Goal: Transaction & Acquisition: Obtain resource

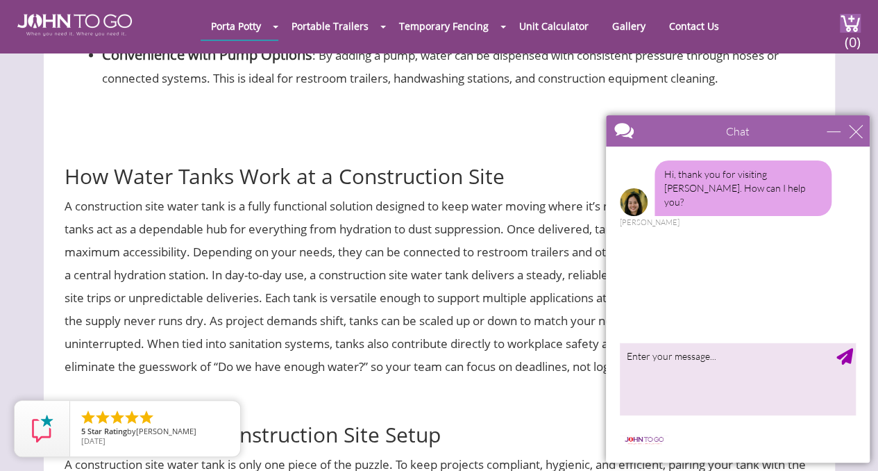
scroll to position [1596, 0]
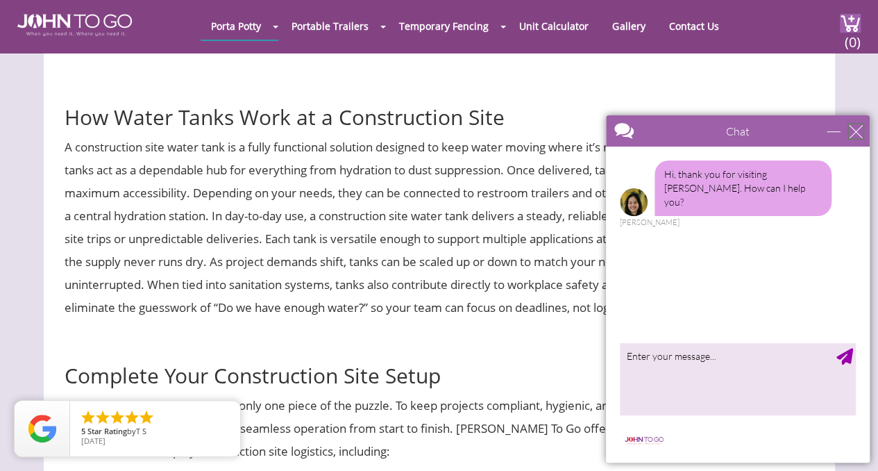
click at [856, 129] on div "close" at bounding box center [856, 131] width 14 height 14
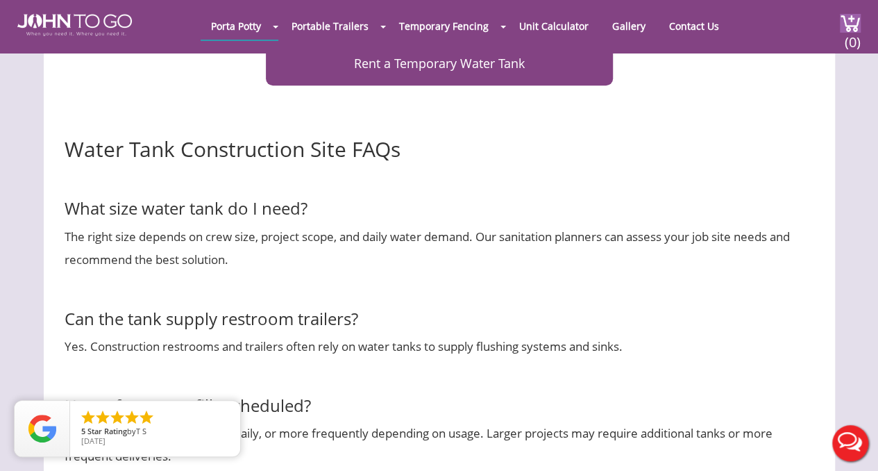
scroll to position [2776, 0]
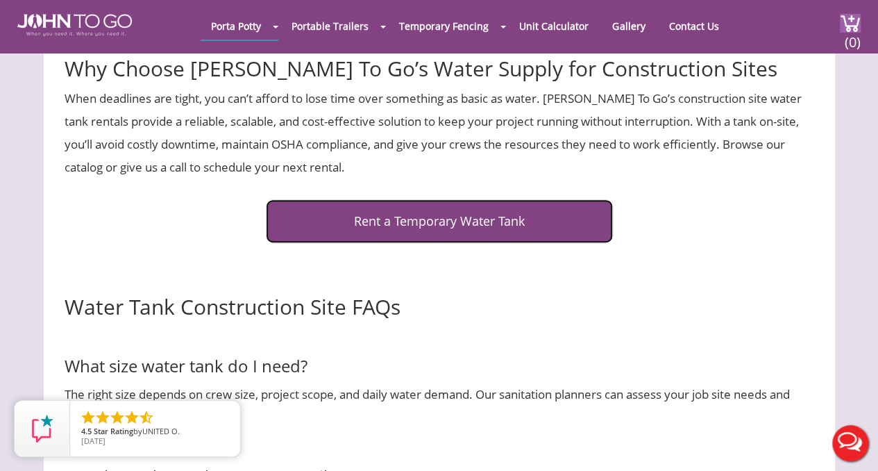
click at [422, 243] on link "Rent a Temporary Water Tank" at bounding box center [439, 221] width 347 height 44
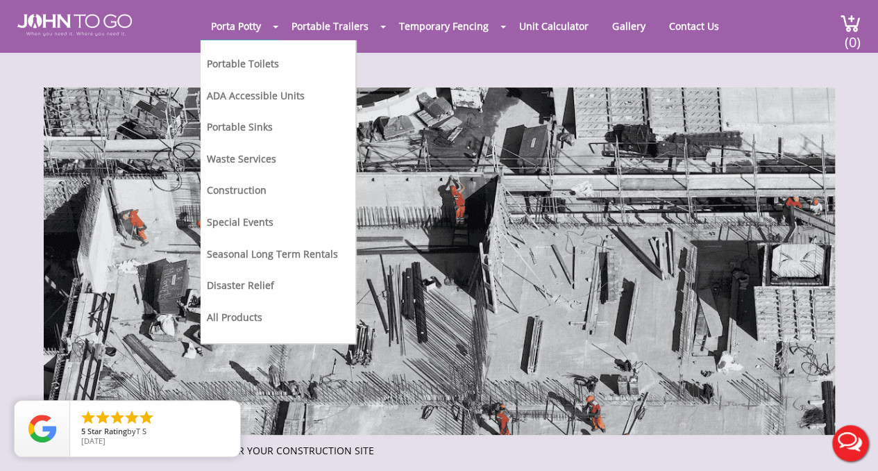
click at [276, 28] on li "Porta Potty Portable Toilets ADA Accessible Units Portable Sinks Waste Services…" at bounding box center [240, 26] width 78 height 28
